Goal: Communication & Community: Participate in discussion

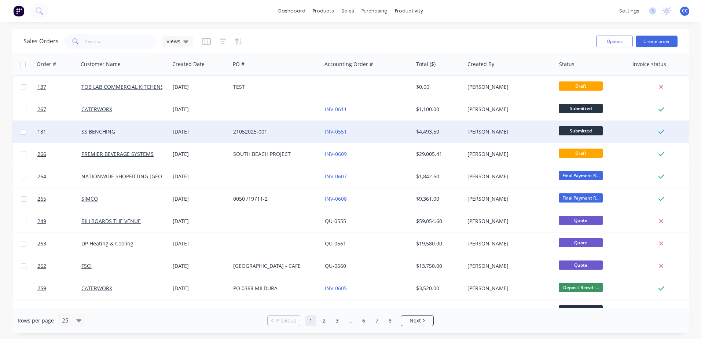
click at [368, 130] on div "INV-0551" at bounding box center [365, 131] width 81 height 7
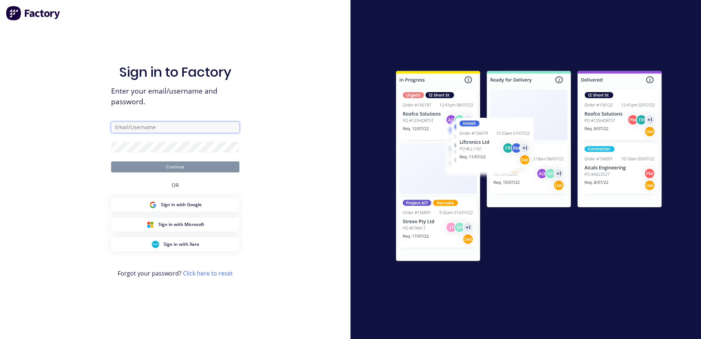
type input "chloe@toblabcommercial.com.au"
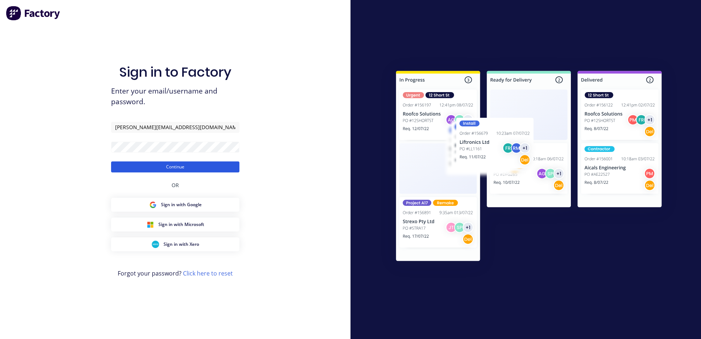
click at [148, 168] on button "Continue" at bounding box center [175, 166] width 128 height 11
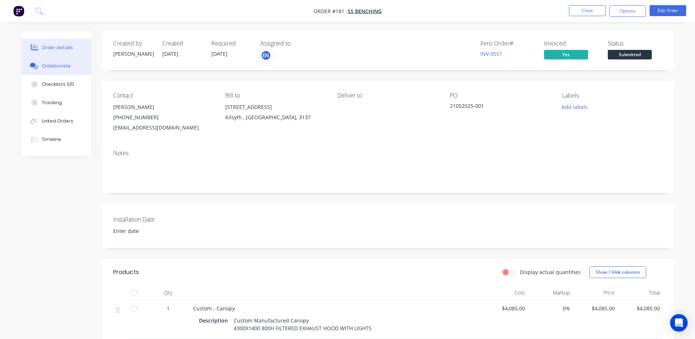
click at [53, 62] on button "Collaborate" at bounding box center [57, 66] width 70 height 18
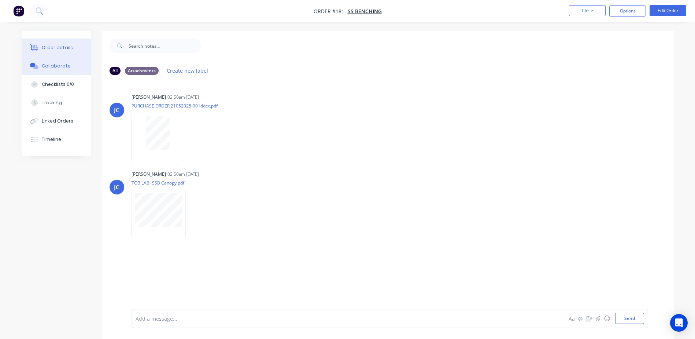
click at [52, 46] on div "Order details" at bounding box center [57, 47] width 31 height 7
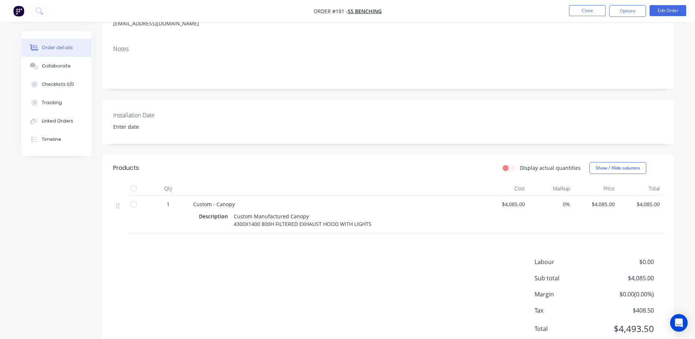
scroll to position [130, 0]
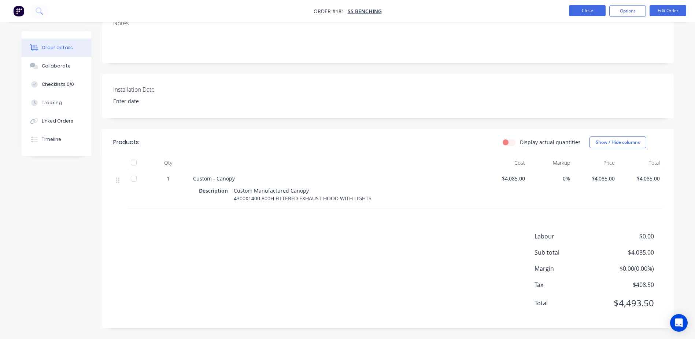
click at [584, 14] on button "Close" at bounding box center [587, 10] width 37 height 11
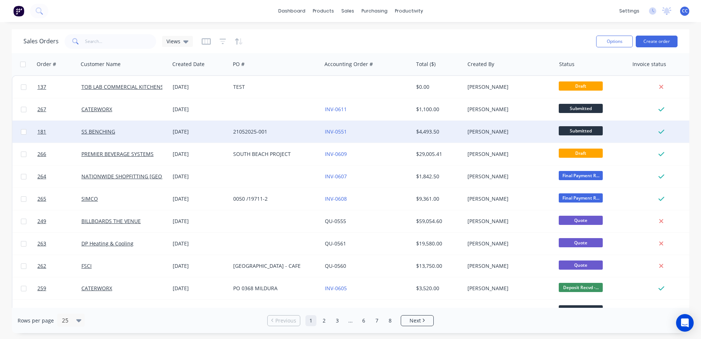
click at [578, 131] on span "Submitted" at bounding box center [580, 130] width 44 height 9
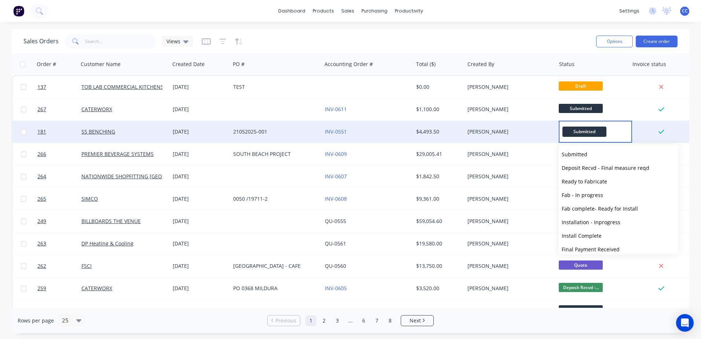
click at [549, 36] on div "Sales Orders Views" at bounding box center [306, 41] width 566 height 18
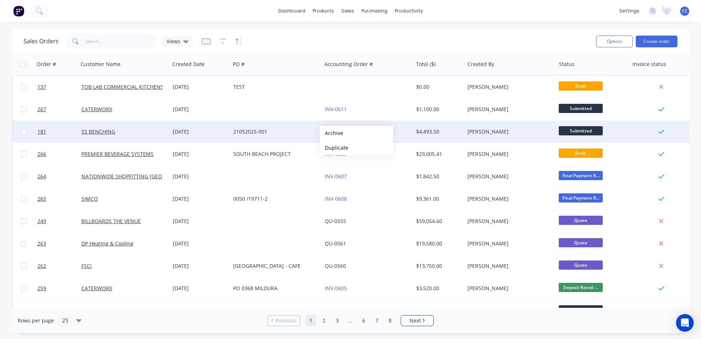
click at [169, 133] on div "SS BENCHING" at bounding box center [123, 132] width 91 height 22
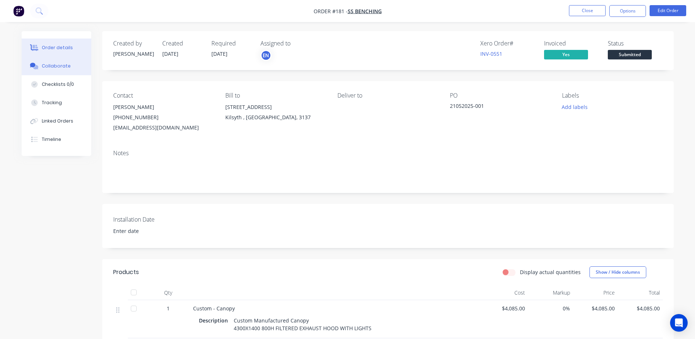
click at [64, 69] on div "Collaborate" at bounding box center [56, 66] width 29 height 7
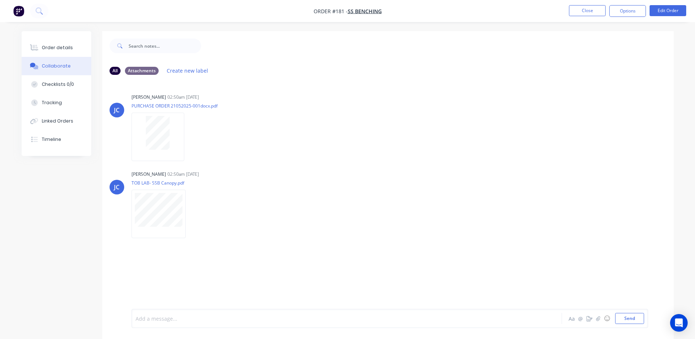
click at [364, 318] on div at bounding box center [326, 318] width 381 height 8
click at [595, 318] on button "button" at bounding box center [598, 318] width 9 height 9
click at [634, 320] on button "Send" at bounding box center [629, 318] width 29 height 11
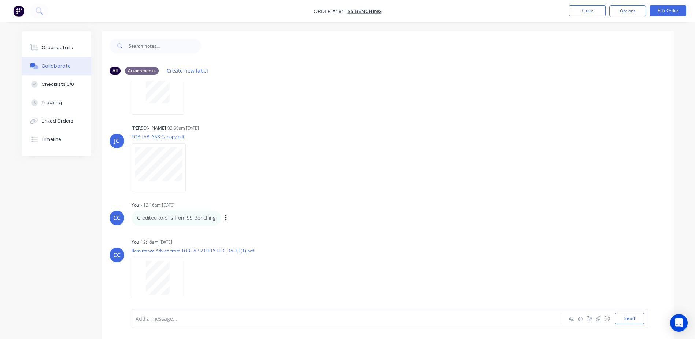
scroll to position [11, 0]
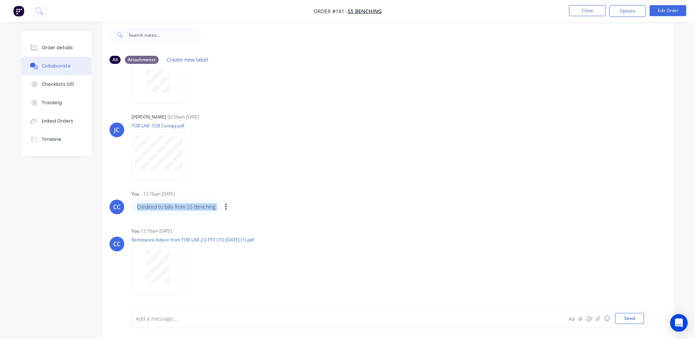
drag, startPoint x: 138, startPoint y: 206, endPoint x: 231, endPoint y: 201, distance: 93.2
click at [231, 201] on div "Credited to bills from SS Benching Labels Edit Delete" at bounding box center [246, 206] width 229 height 15
drag, startPoint x: 231, startPoint y: 201, endPoint x: 202, endPoint y: 205, distance: 29.6
copy div "Credited to bills from SS Benching Labels Edit Delete"
click at [577, 12] on button "Close" at bounding box center [587, 10] width 37 height 11
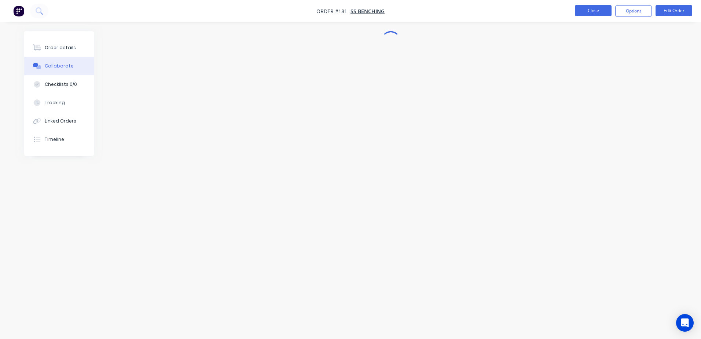
click at [593, 12] on button "Close" at bounding box center [593, 10] width 37 height 11
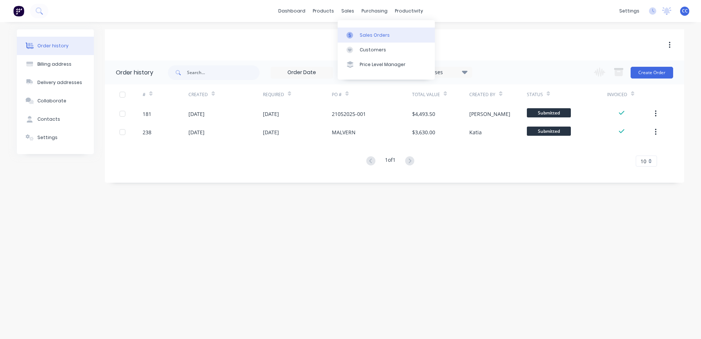
click at [373, 33] on div "Sales Orders" at bounding box center [374, 35] width 30 height 7
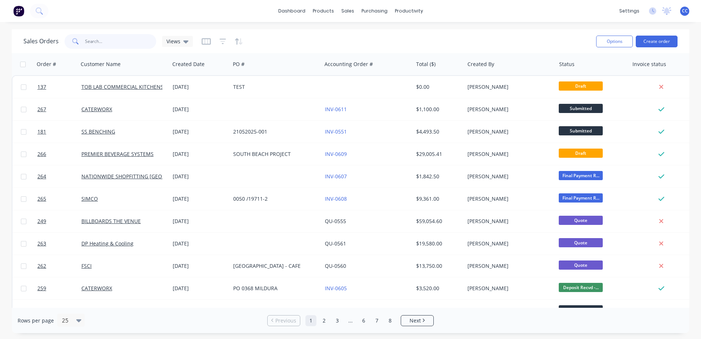
click at [120, 43] on input "text" at bounding box center [120, 41] width 71 height 15
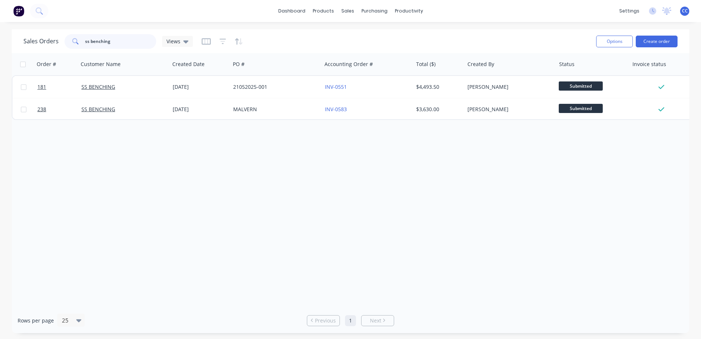
type input "ss benching"
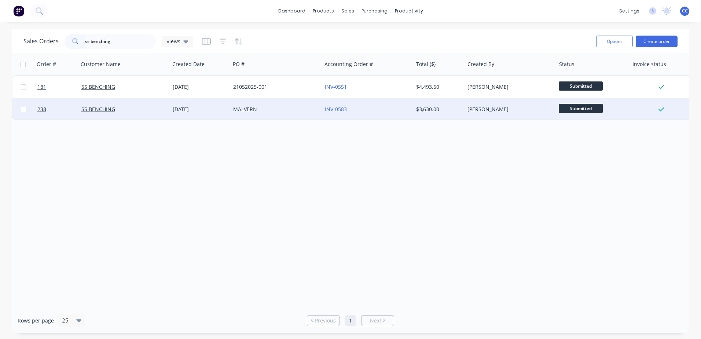
click at [239, 106] on div "MALVERN" at bounding box center [273, 109] width 81 height 7
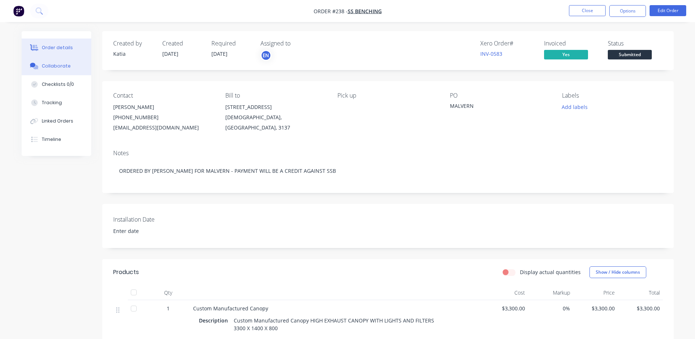
click at [62, 68] on div "Collaborate" at bounding box center [56, 66] width 29 height 7
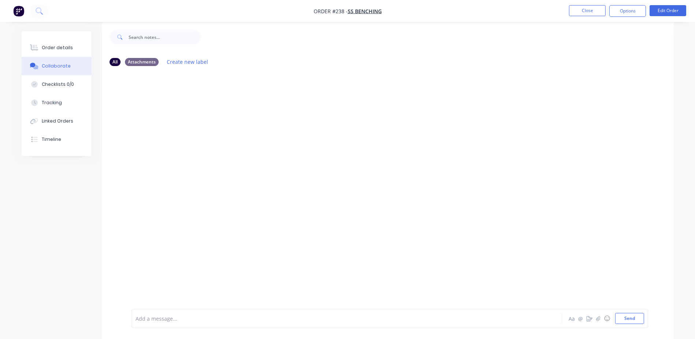
scroll to position [11, 0]
click at [222, 318] on div at bounding box center [326, 318] width 381 height 8
click at [387, 210] on div at bounding box center [388, 184] width 572 height 228
click at [599, 318] on icon "button" at bounding box center [598, 317] width 4 height 5
click at [630, 318] on button "Send" at bounding box center [629, 318] width 29 height 11
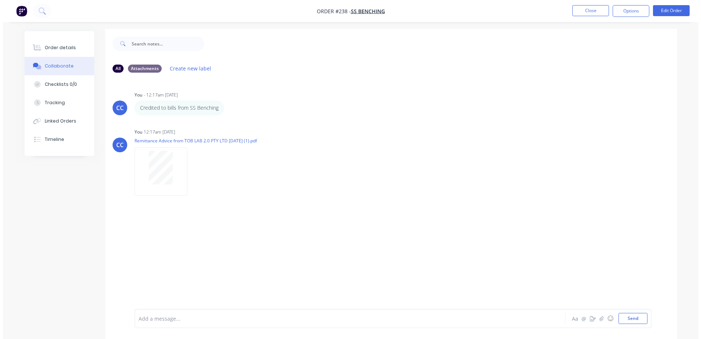
scroll to position [0, 0]
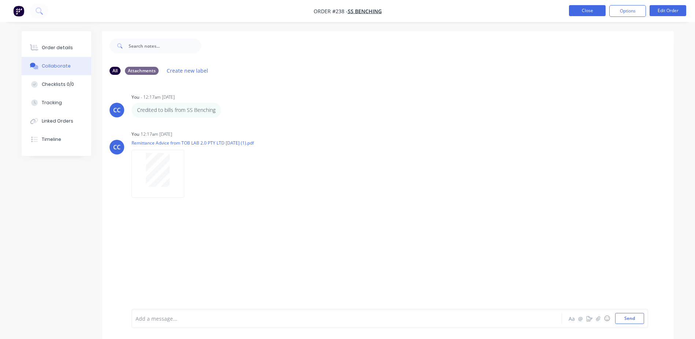
click at [582, 10] on button "Close" at bounding box center [587, 10] width 37 height 11
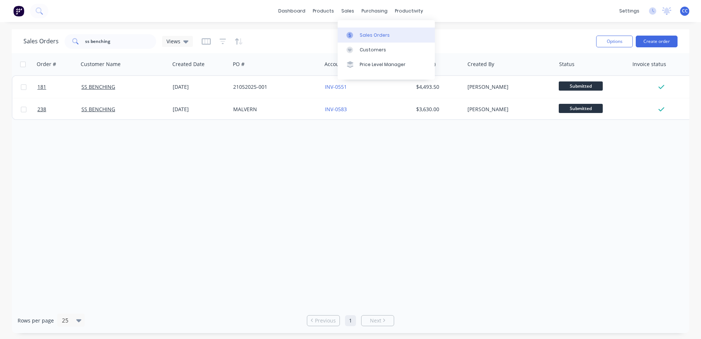
click at [367, 33] on div "Sales Orders" at bounding box center [374, 35] width 30 height 7
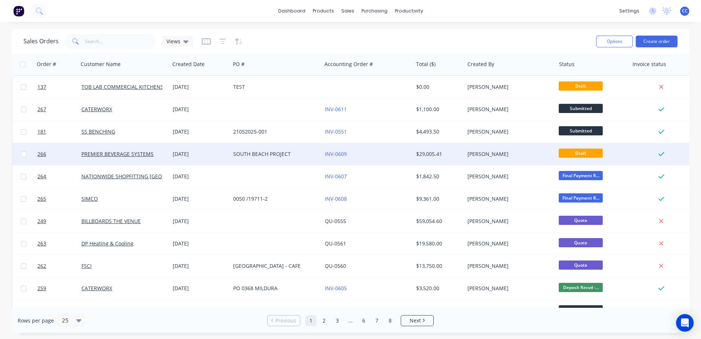
click at [245, 156] on div "SOUTH BEACH PROJECT" at bounding box center [273, 153] width 81 height 7
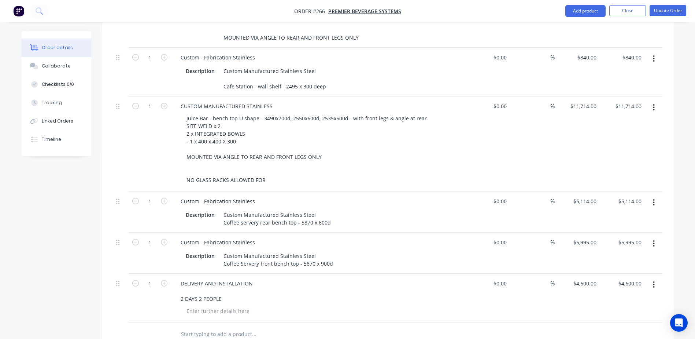
scroll to position [330, 0]
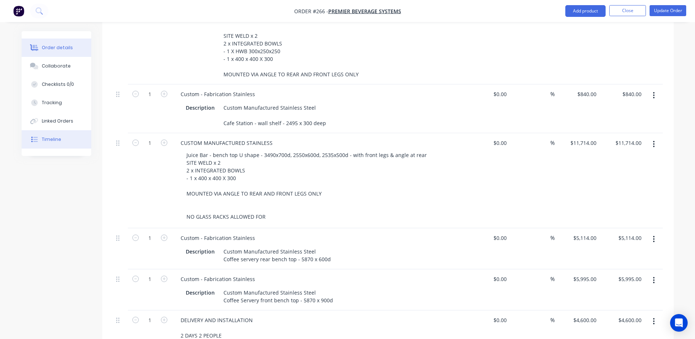
click at [64, 143] on button "Timeline" at bounding box center [57, 139] width 70 height 18
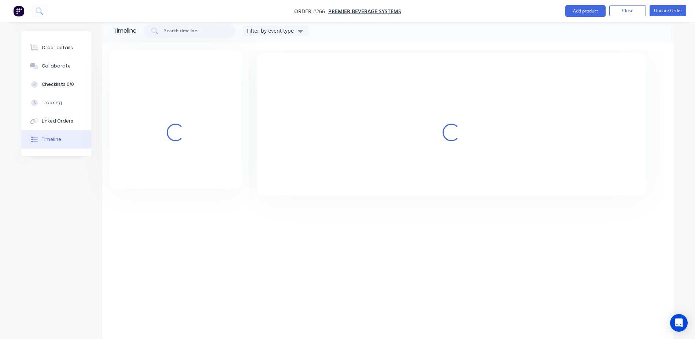
scroll to position [12, 0]
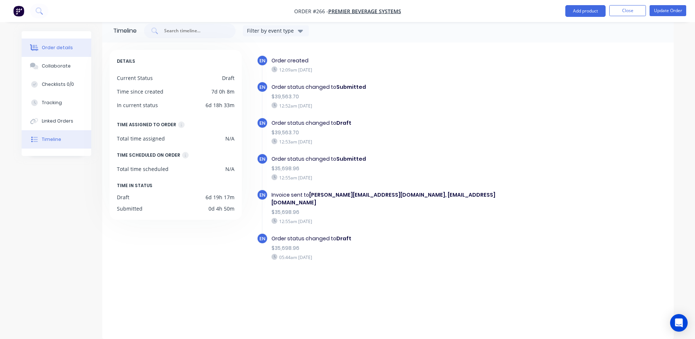
click at [56, 49] on div "Order details" at bounding box center [57, 47] width 31 height 7
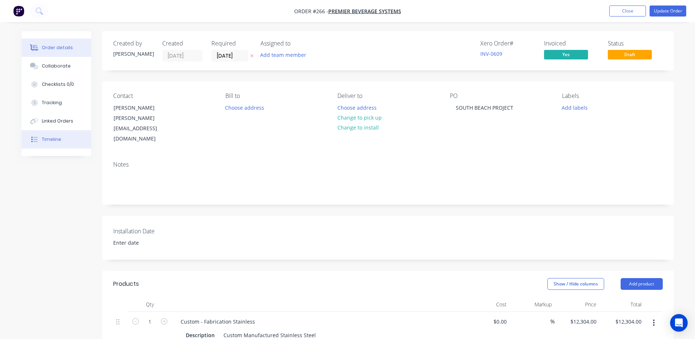
click at [44, 132] on button "Timeline" at bounding box center [57, 139] width 70 height 18
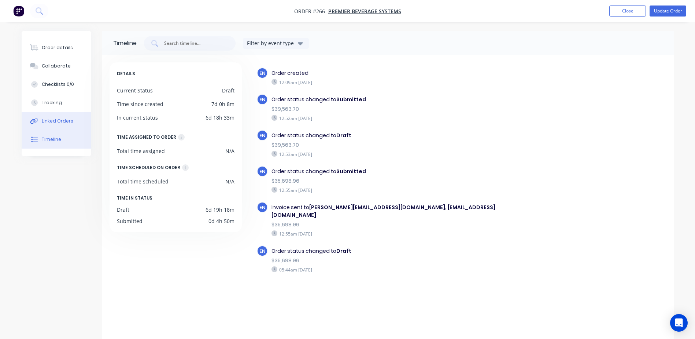
click at [48, 125] on button "Linked Orders" at bounding box center [57, 121] width 70 height 18
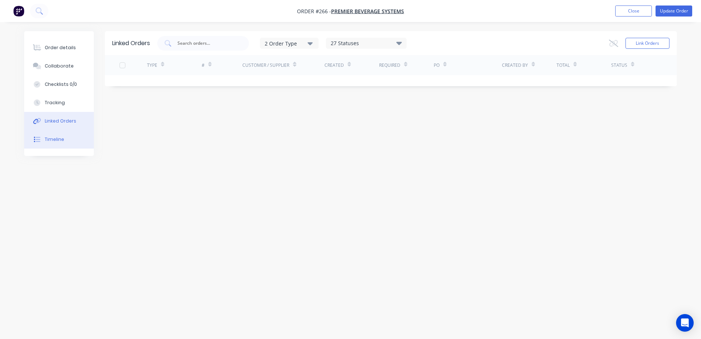
click at [49, 136] on button "Timeline" at bounding box center [59, 139] width 70 height 18
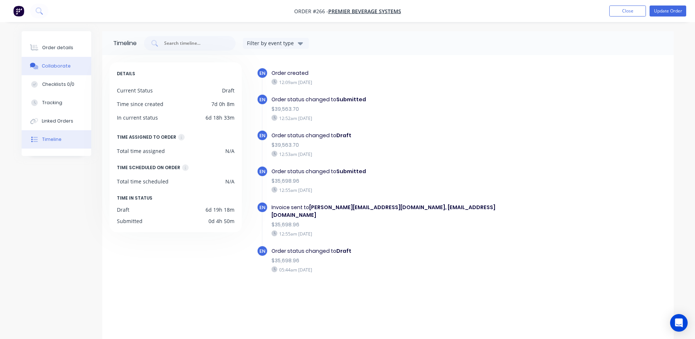
click at [59, 68] on div "Collaborate" at bounding box center [56, 66] width 29 height 7
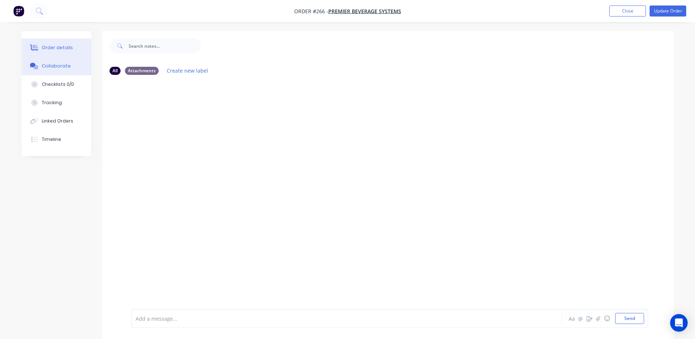
click at [63, 44] on button "Order details" at bounding box center [57, 47] width 70 height 18
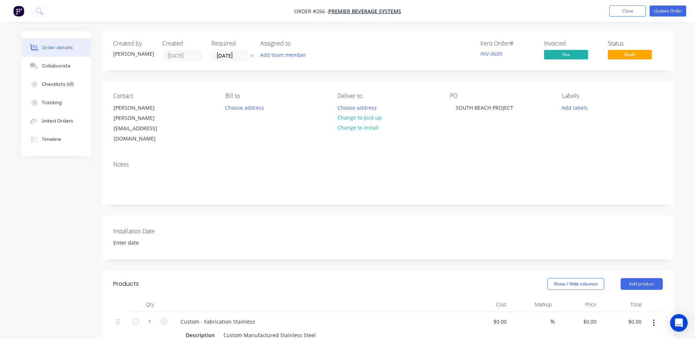
type input "$12,304.00"
type input "$840.00"
type input "$11,714.00"
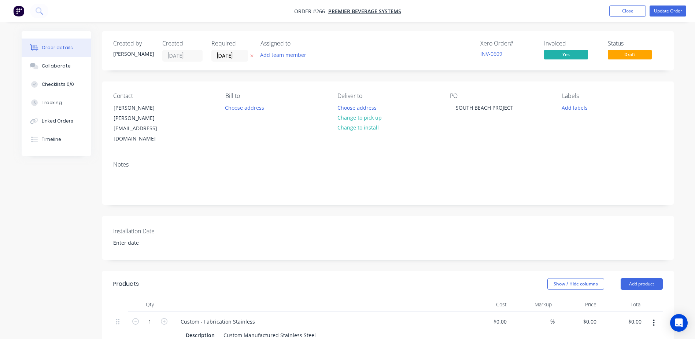
type input "$11,714.00"
type input "$5,114.00"
type input "$5,995.00"
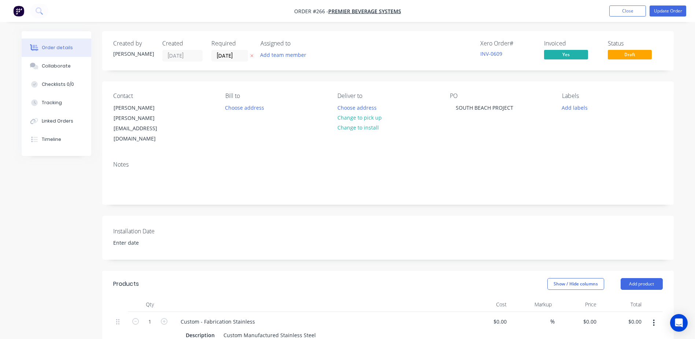
type input "$4,600.00"
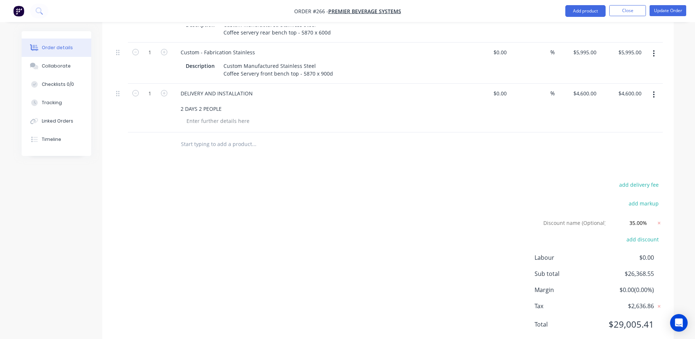
scroll to position [559, 0]
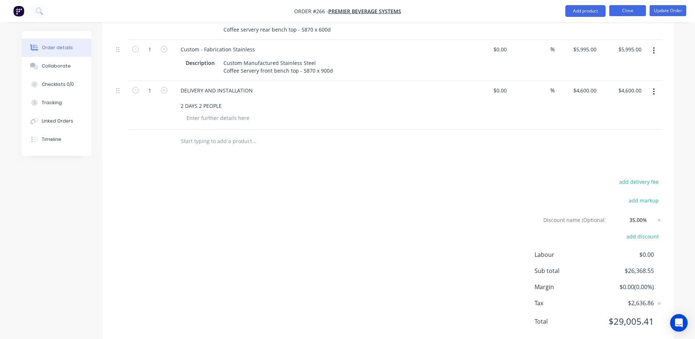
click at [639, 11] on button "Close" at bounding box center [627, 10] width 37 height 11
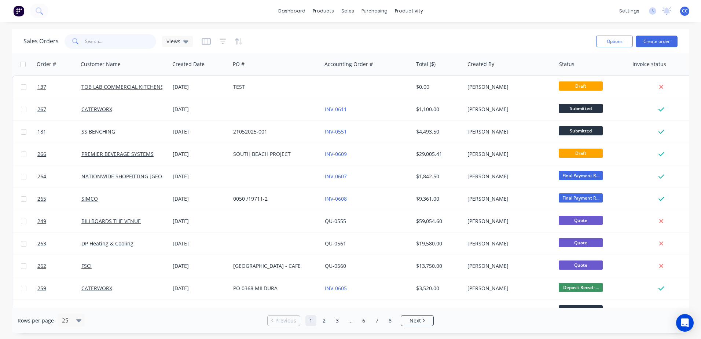
click at [93, 42] on input "text" at bounding box center [120, 41] width 71 height 15
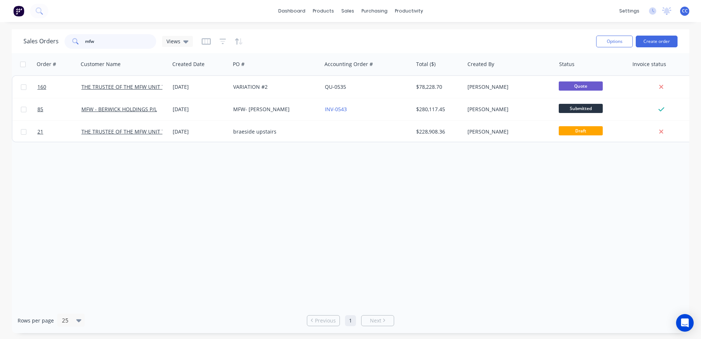
drag, startPoint x: 107, startPoint y: 42, endPoint x: 75, endPoint y: 39, distance: 31.3
click at [75, 39] on div "mfw" at bounding box center [110, 41] width 92 height 15
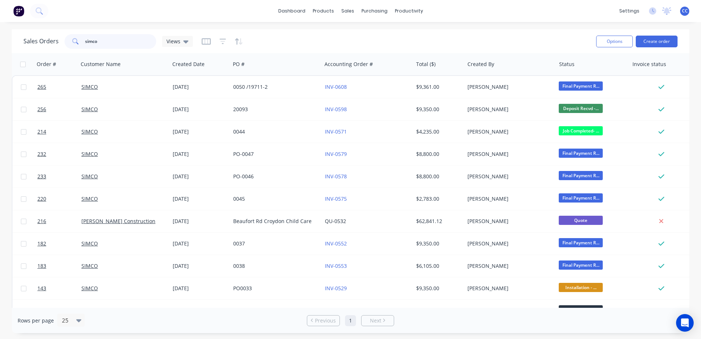
drag, startPoint x: 128, startPoint y: 43, endPoint x: 19, endPoint y: 38, distance: 109.3
click at [21, 37] on div "Sales Orders simco Views Options Create order" at bounding box center [350, 41] width 677 height 24
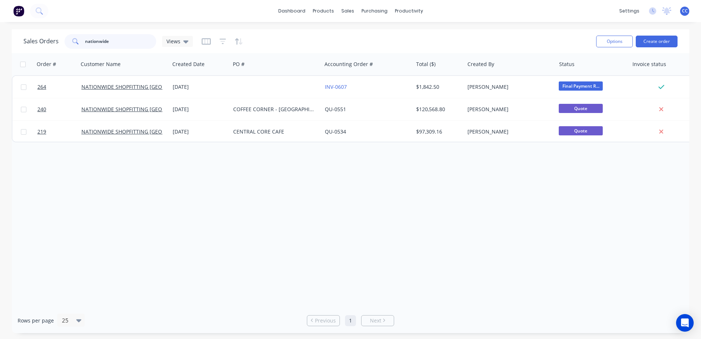
drag, startPoint x: 119, startPoint y: 42, endPoint x: 32, endPoint y: 37, distance: 87.0
click at [32, 37] on div "Sales Orders nationwide Views" at bounding box center [107, 41] width 169 height 15
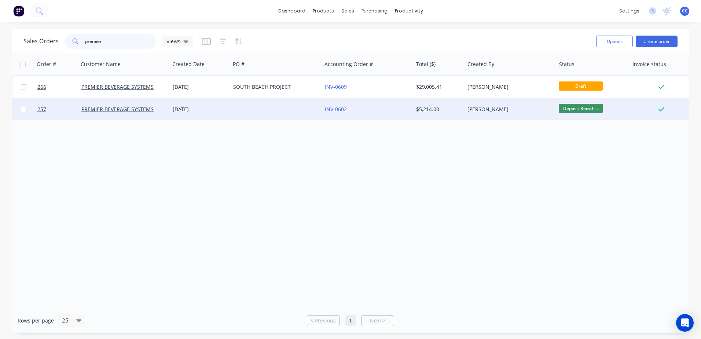
type input "premier"
click at [229, 105] on div "07 Aug 2025" at bounding box center [200, 109] width 60 height 22
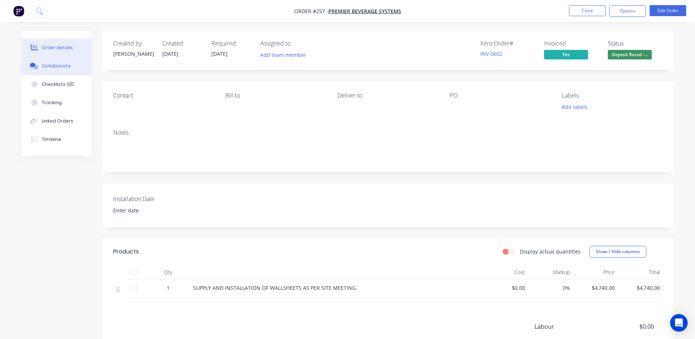
click at [49, 66] on div "Collaborate" at bounding box center [56, 66] width 29 height 7
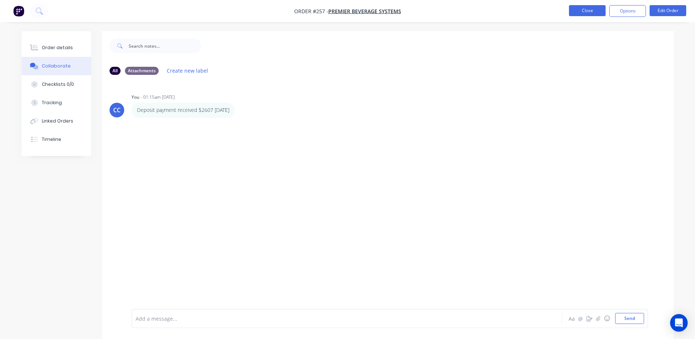
click at [587, 12] on button "Close" at bounding box center [587, 10] width 37 height 11
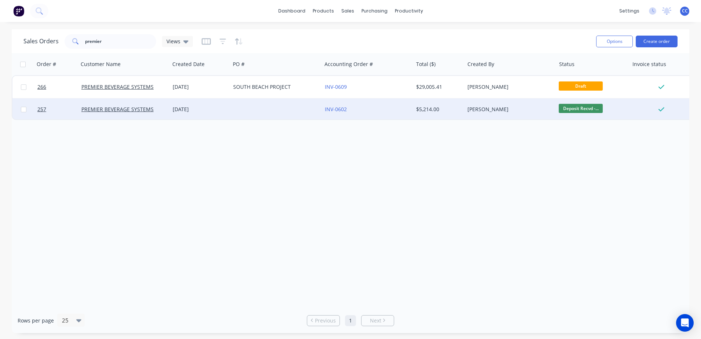
click at [578, 108] on span "Deposit Recvd -..." at bounding box center [580, 108] width 44 height 9
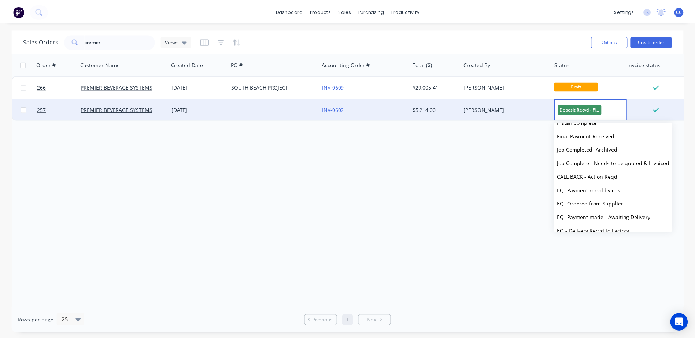
scroll to position [73, 0]
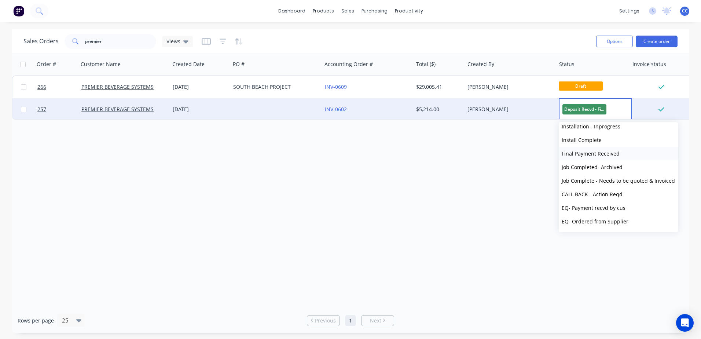
click at [598, 156] on span "Final Payment Received" at bounding box center [590, 153] width 58 height 7
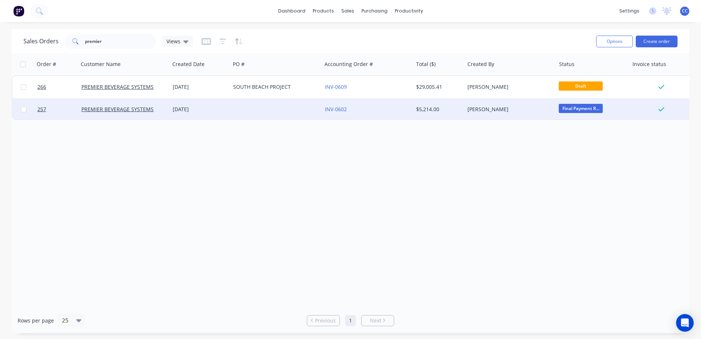
click at [505, 168] on div "Order # Customer Name Created Date PO # Accounting Order # Total ($) Created By…" at bounding box center [350, 180] width 677 height 254
click at [426, 163] on div "Order # Customer Name Created Date PO # Accounting Order # Total ($) Created By…" at bounding box center [350, 180] width 677 height 254
click at [235, 110] on div at bounding box center [275, 109] width 91 height 22
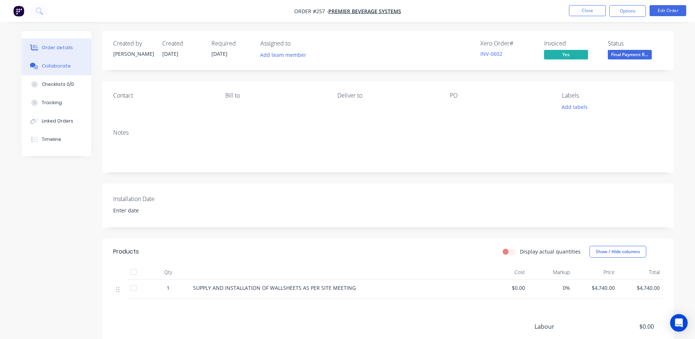
click at [50, 70] on button "Collaborate" at bounding box center [57, 66] width 70 height 18
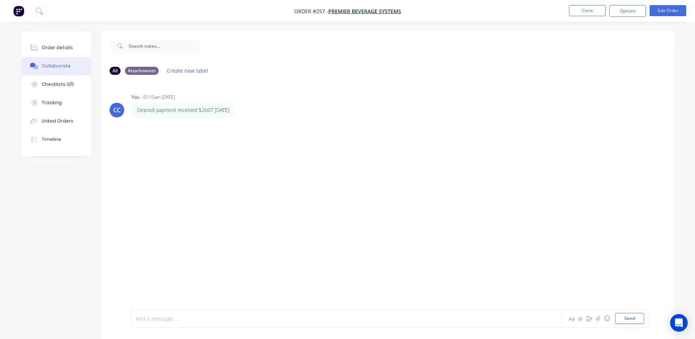
click at [218, 318] on div at bounding box center [326, 318] width 381 height 8
click at [221, 321] on div "Final payment received" at bounding box center [326, 318] width 381 height 8
click at [242, 233] on div "CC You - 01:15am 20/08/25 Deposit payment received $2607 12/08/2025 Labels Edit…" at bounding box center [388, 195] width 572 height 228
click at [590, 8] on button "Close" at bounding box center [587, 10] width 37 height 11
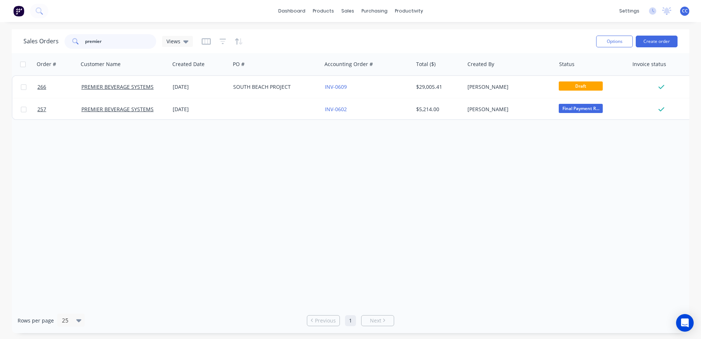
drag, startPoint x: 110, startPoint y: 38, endPoint x: 23, endPoint y: 38, distance: 87.2
click at [25, 38] on div "Sales Orders premier Views" at bounding box center [107, 41] width 169 height 15
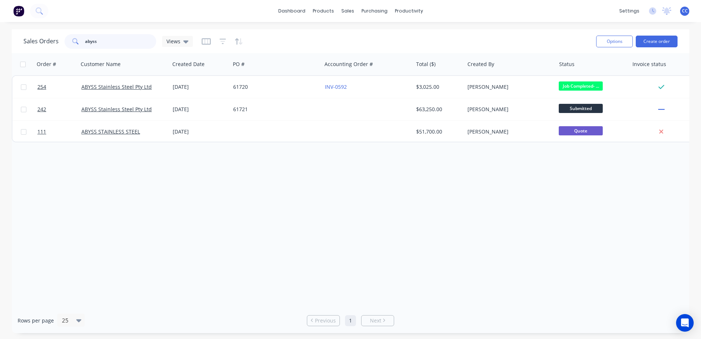
type input "abyss"
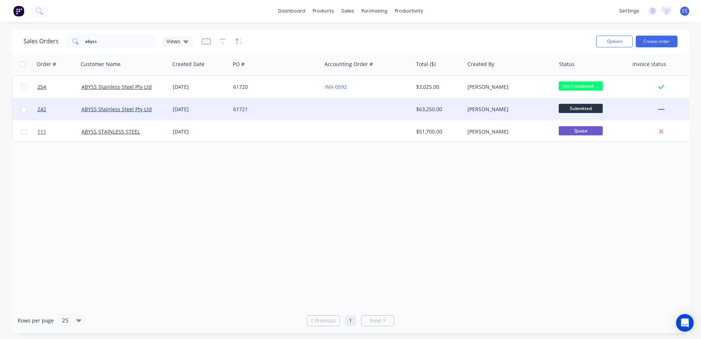
click at [318, 114] on div "61721" at bounding box center [275, 109] width 91 height 22
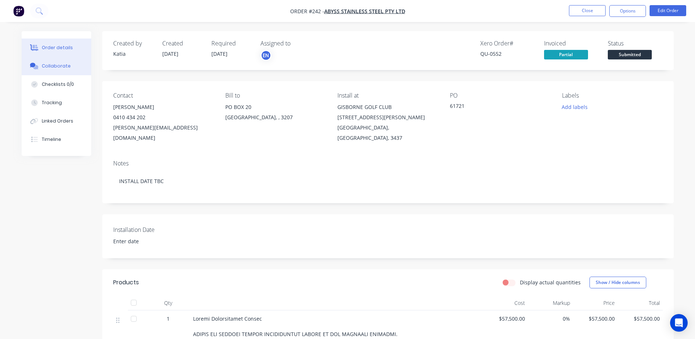
click at [52, 70] on button "Collaborate" at bounding box center [57, 66] width 70 height 18
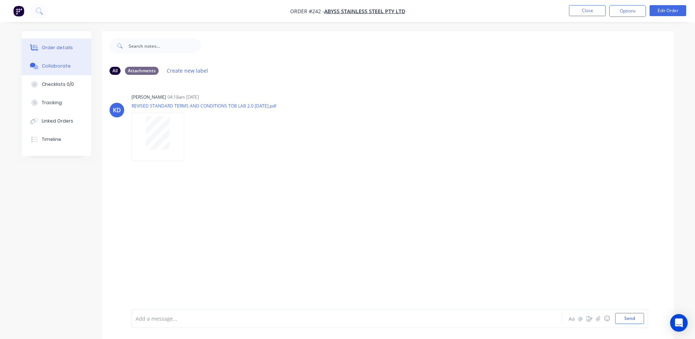
click at [44, 49] on div "Order details" at bounding box center [57, 47] width 31 height 7
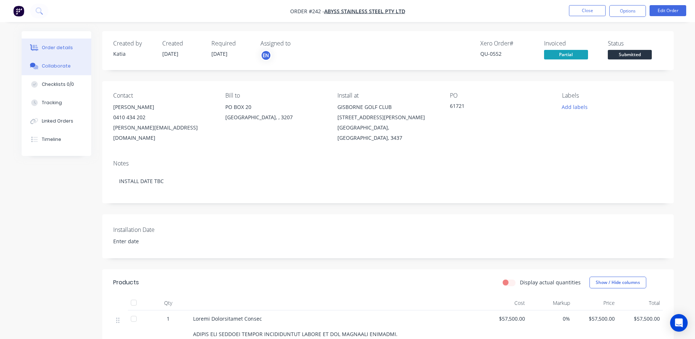
click at [67, 66] on div "Collaborate" at bounding box center [56, 66] width 29 height 7
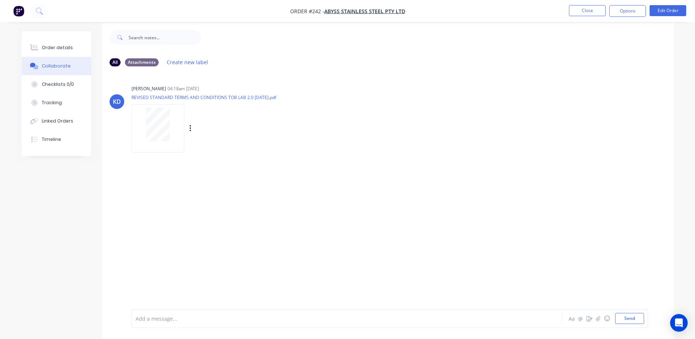
scroll to position [11, 0]
click at [250, 316] on div at bounding box center [326, 318] width 381 height 8
click at [240, 322] on div "25% Invoice - 0587 paid" at bounding box center [326, 318] width 381 height 11
click at [596, 318] on icon "button" at bounding box center [598, 317] width 4 height 5
click at [384, 211] on div "KD Katia Dominguez-Gorga 04:18am 15/07/25 REVISED STANDARD TERMS AND CONDITIONS…" at bounding box center [388, 184] width 572 height 228
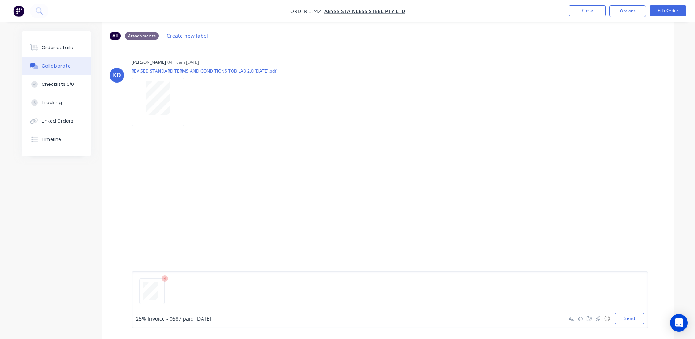
scroll to position [48, 0]
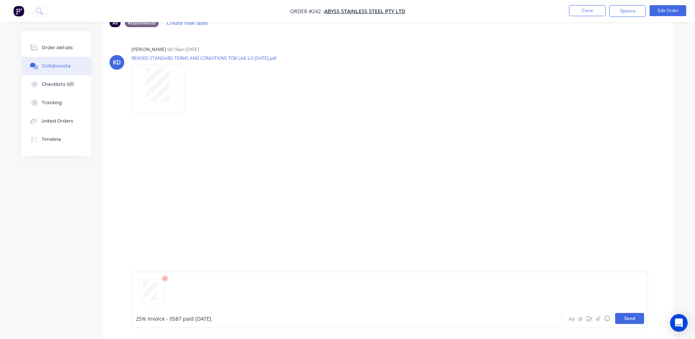
click at [631, 320] on button "Send" at bounding box center [629, 318] width 29 height 11
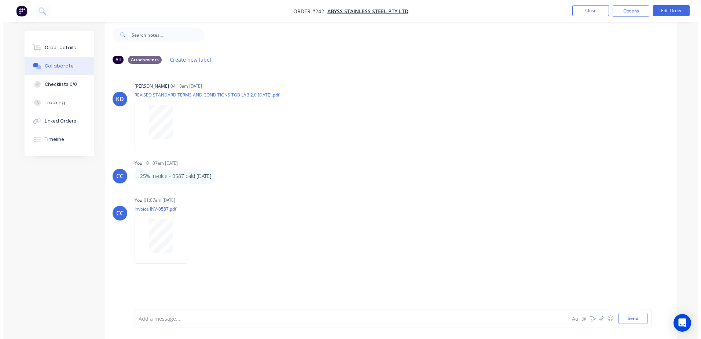
scroll to position [0, 0]
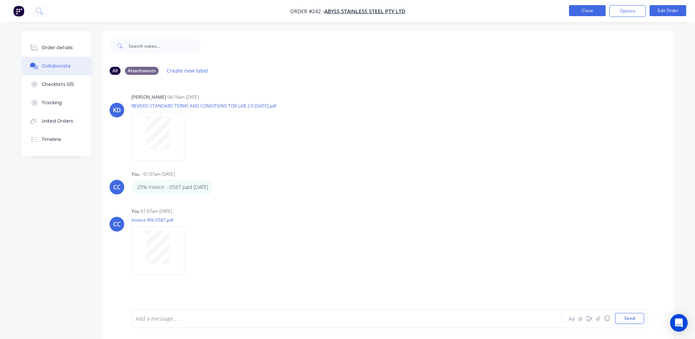
click at [576, 9] on button "Close" at bounding box center [587, 10] width 37 height 11
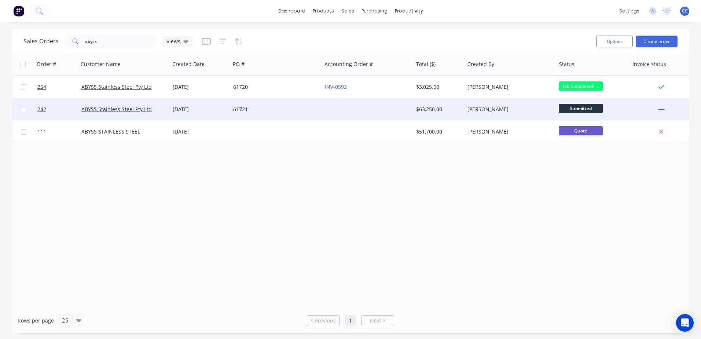
click at [582, 106] on span "Submitted" at bounding box center [580, 108] width 44 height 9
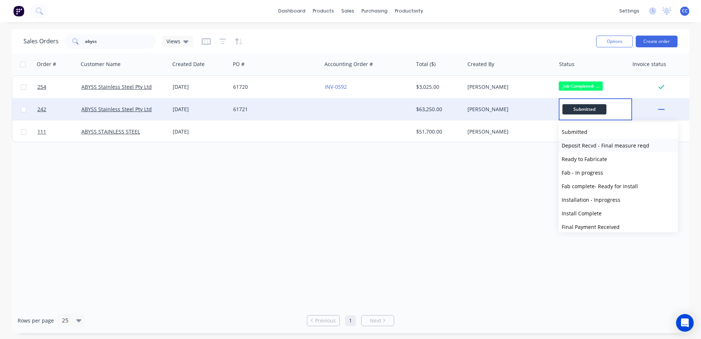
click at [599, 146] on span "Deposit Recvd - Final measure reqd" at bounding box center [605, 145] width 88 height 7
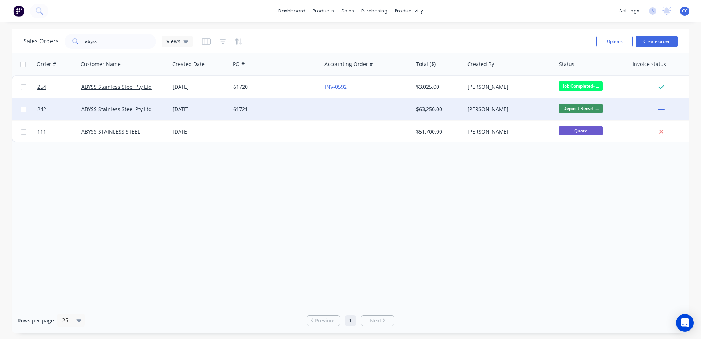
click at [582, 184] on div "Order # Customer Name Created Date PO # Accounting Order # Total ($) Created By…" at bounding box center [350, 180] width 677 height 254
click at [513, 187] on div "Order # Customer Name Created Date PO # Accounting Order # Total ($) Created By…" at bounding box center [350, 180] width 677 height 254
click at [439, 199] on div "Order # Customer Name Created Date PO # Accounting Order # Total ($) Created By…" at bounding box center [350, 180] width 677 height 254
drag, startPoint x: 106, startPoint y: 40, endPoint x: 59, endPoint y: 41, distance: 47.3
click at [59, 41] on div "Sales Orders abyss Views" at bounding box center [107, 41] width 169 height 15
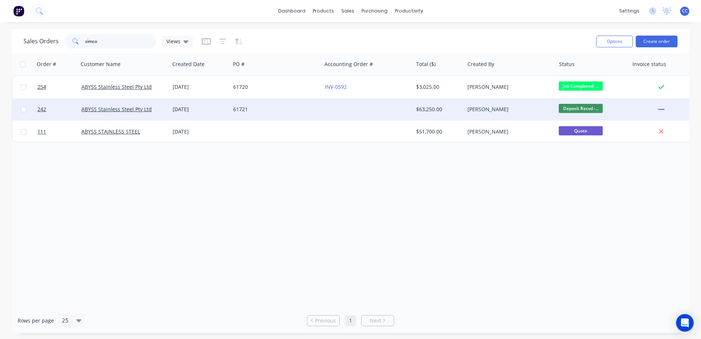
type input "simco"
